Goal: Task Accomplishment & Management: Manage account settings

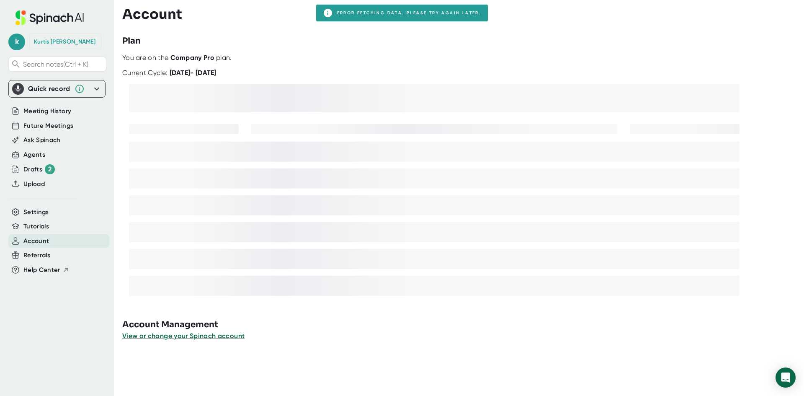
click at [42, 243] on span "Account" at bounding box center [36, 241] width 26 height 10
